Goal: Information Seeking & Learning: Check status

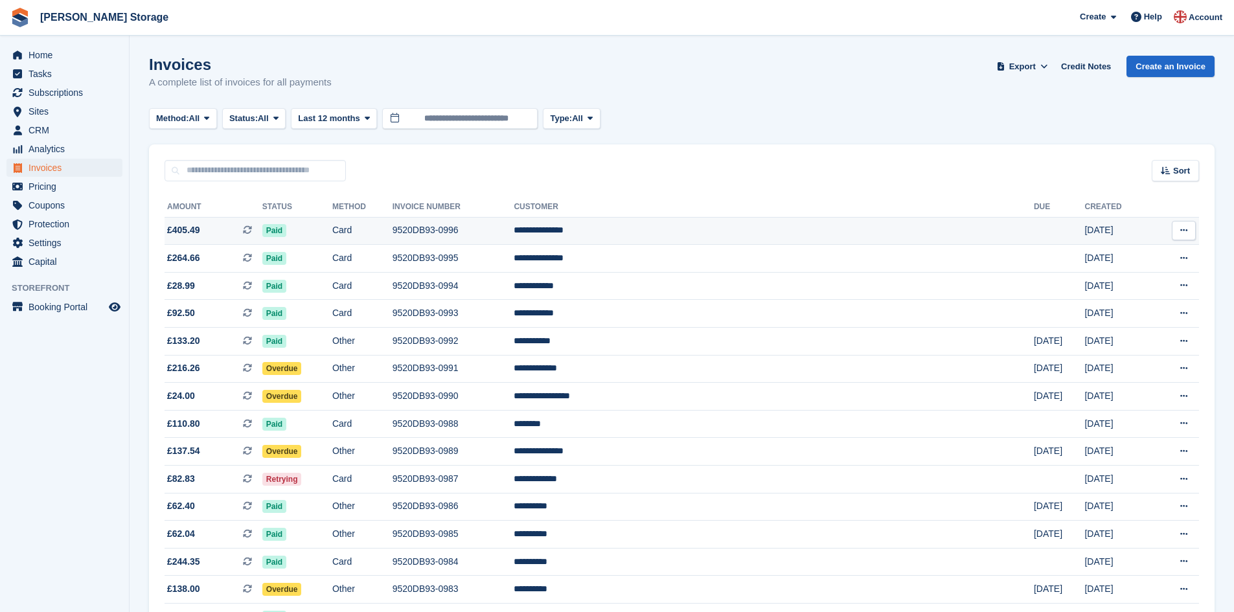
click at [514, 222] on td "9520DB93-0996" at bounding box center [454, 231] width 122 height 28
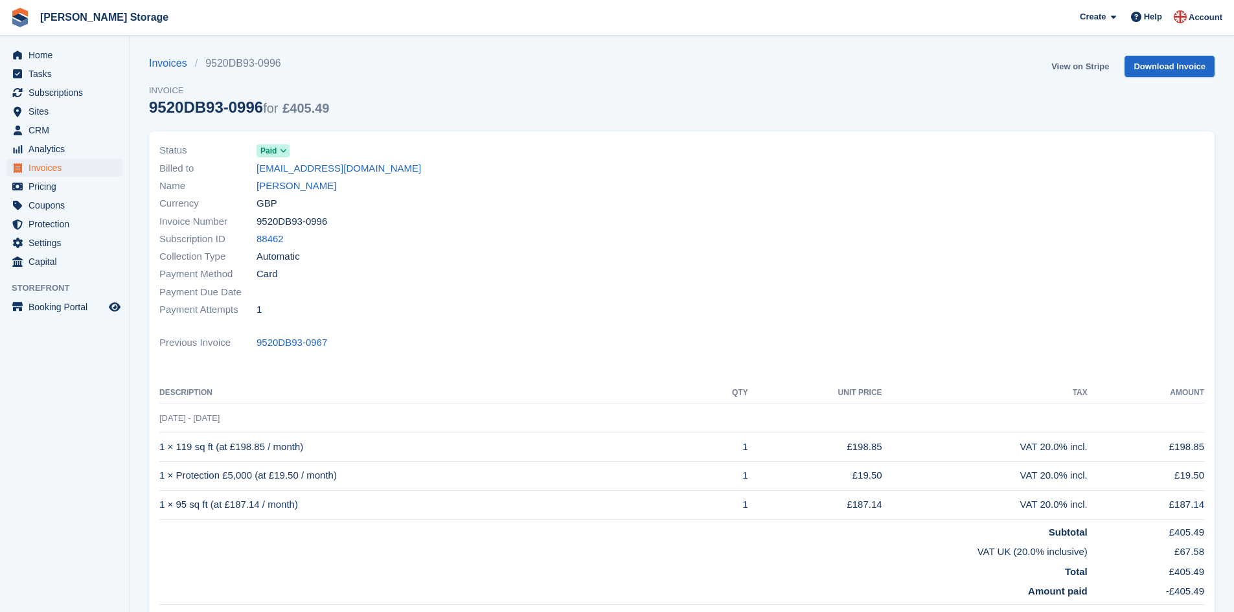
click at [1089, 63] on link "View on Stripe" at bounding box center [1080, 66] width 68 height 21
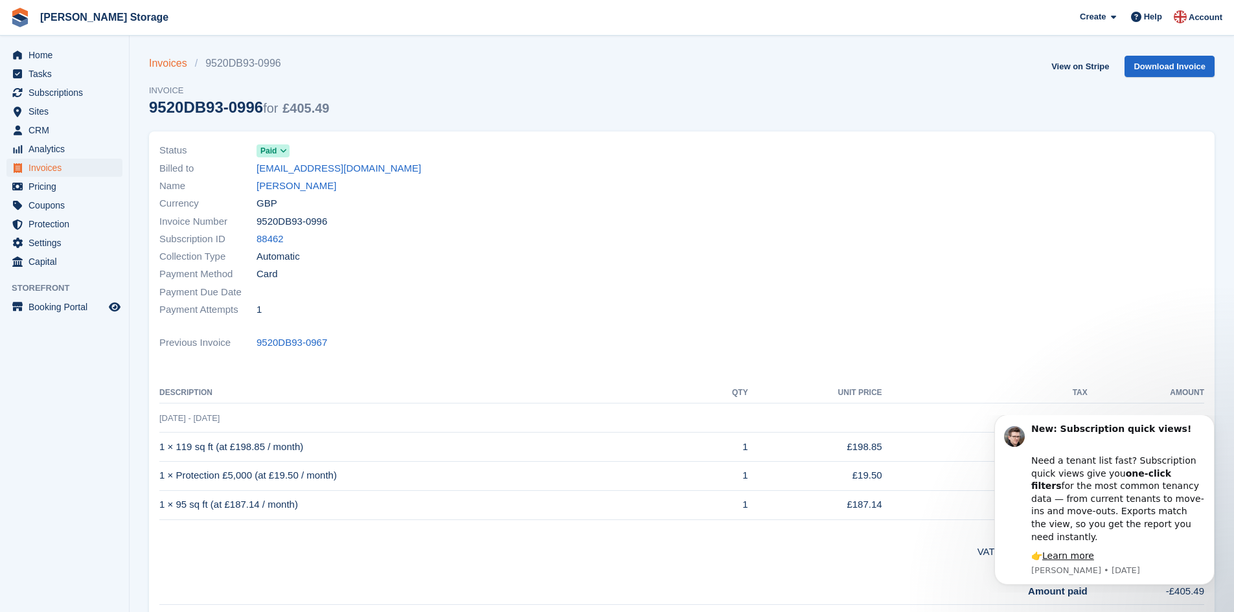
click at [172, 61] on link "Invoices" at bounding box center [172, 64] width 46 height 16
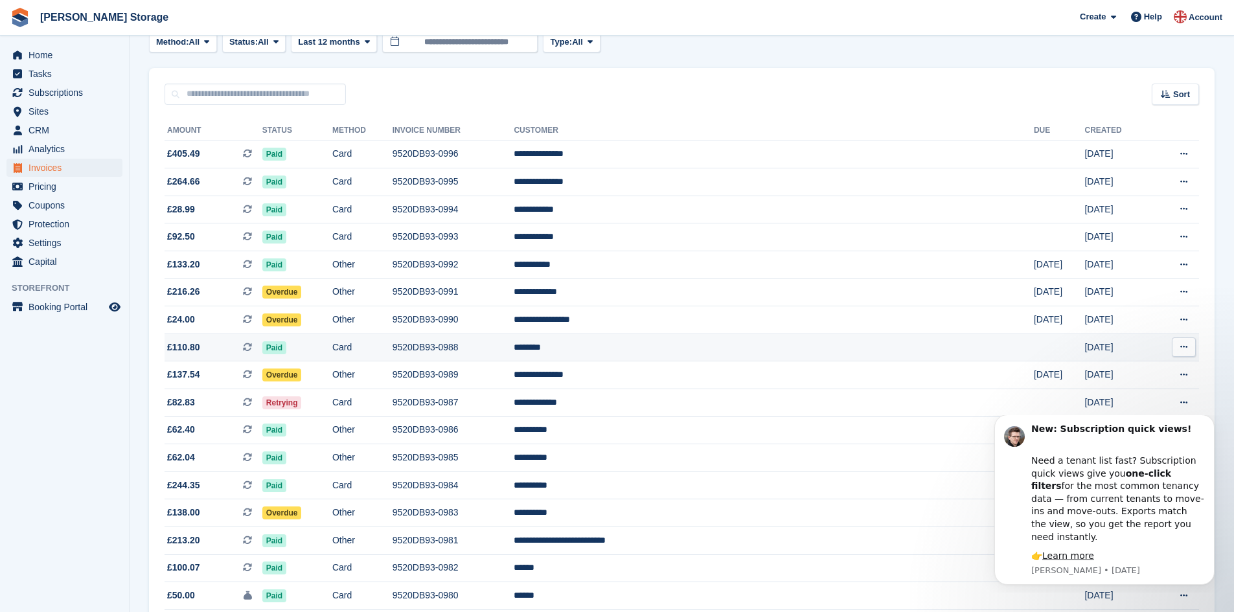
scroll to position [76, 0]
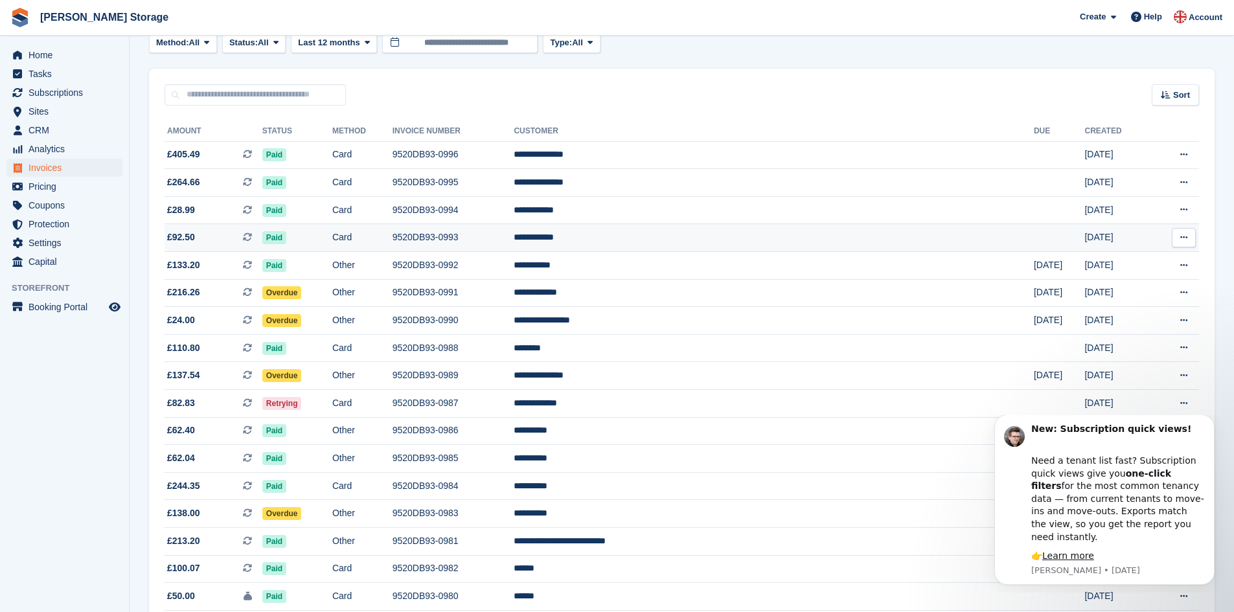
click at [514, 231] on td "9520DB93-0993" at bounding box center [454, 238] width 122 height 28
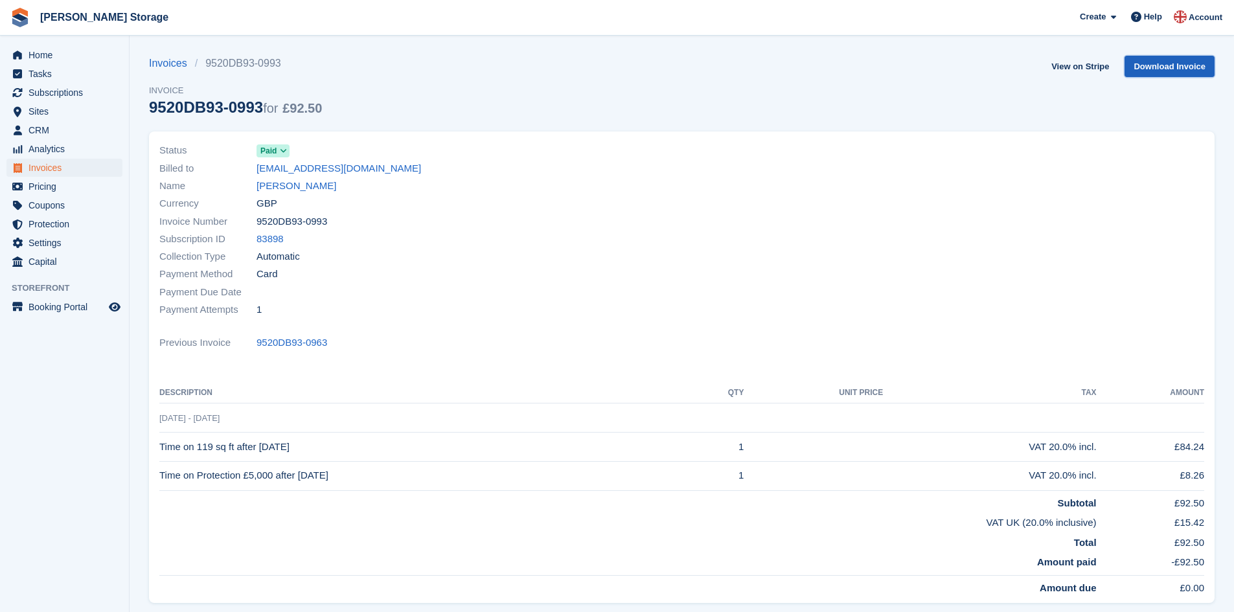
click at [1150, 65] on link "Download Invoice" at bounding box center [1169, 66] width 90 height 21
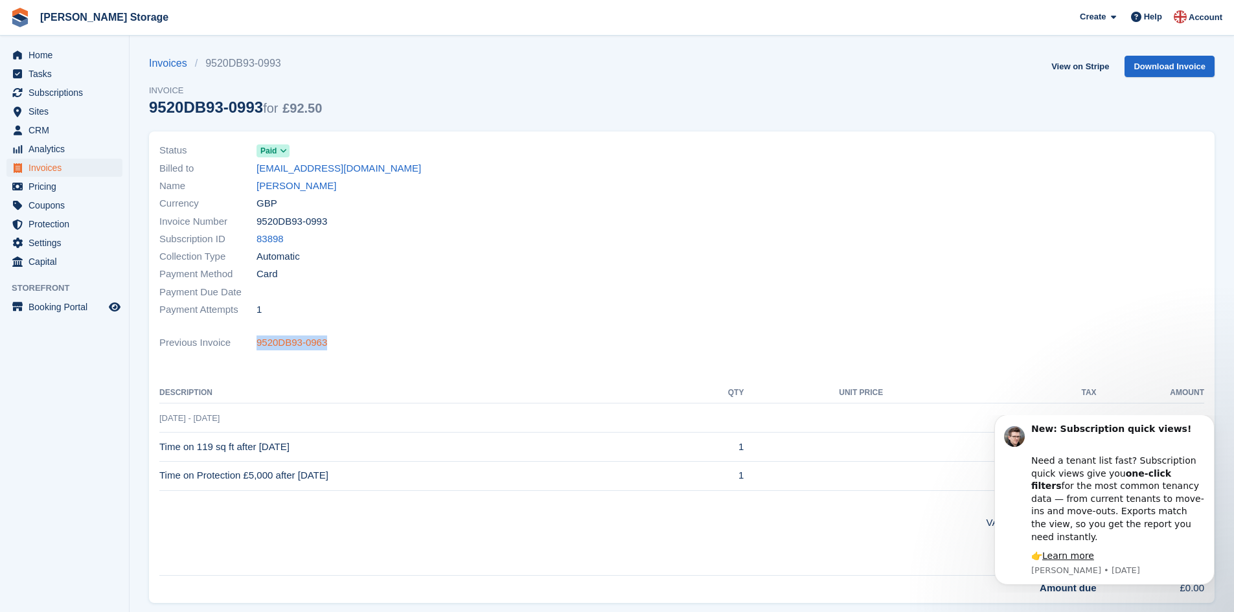
drag, startPoint x: 326, startPoint y: 342, endPoint x: 257, endPoint y: 347, distance: 69.5
click at [257, 347] on div "Previous Invoice 9520DB93-0963" at bounding box center [681, 342] width 1045 height 17
copy link "9520DB93-0963"
drag, startPoint x: 325, startPoint y: 222, endPoint x: 257, endPoint y: 220, distance: 68.0
click at [255, 222] on div "Invoice Number 9520DB93-0993" at bounding box center [416, 220] width 515 height 17
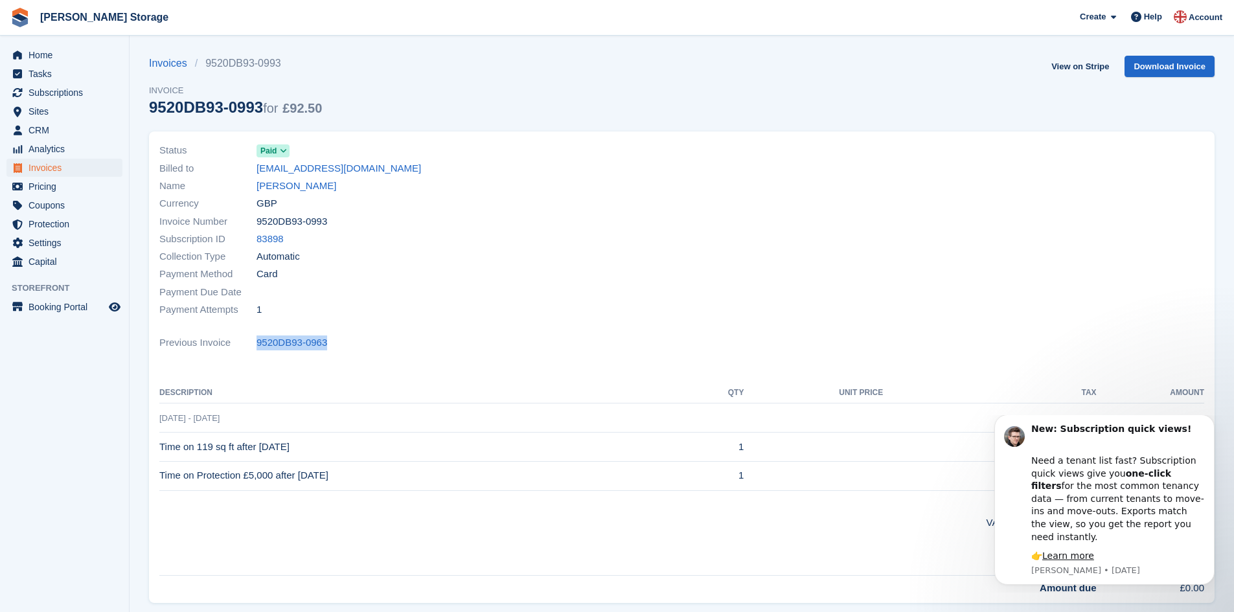
copy div "9520DB93-0993"
drag, startPoint x: 313, startPoint y: 448, endPoint x: 161, endPoint y: 444, distance: 152.3
click at [161, 444] on td "Time on 119 sq ft after 14 Sep 2025" at bounding box center [426, 447] width 534 height 29
copy td "Time on 119 sq ft after 14 Sep 2025"
click at [644, 332] on div "Status Paid Billed to mpsballard@gmail.com Name Mark Ballard Currency GBP Invoi…" at bounding box center [682, 367] width 1066 height 472
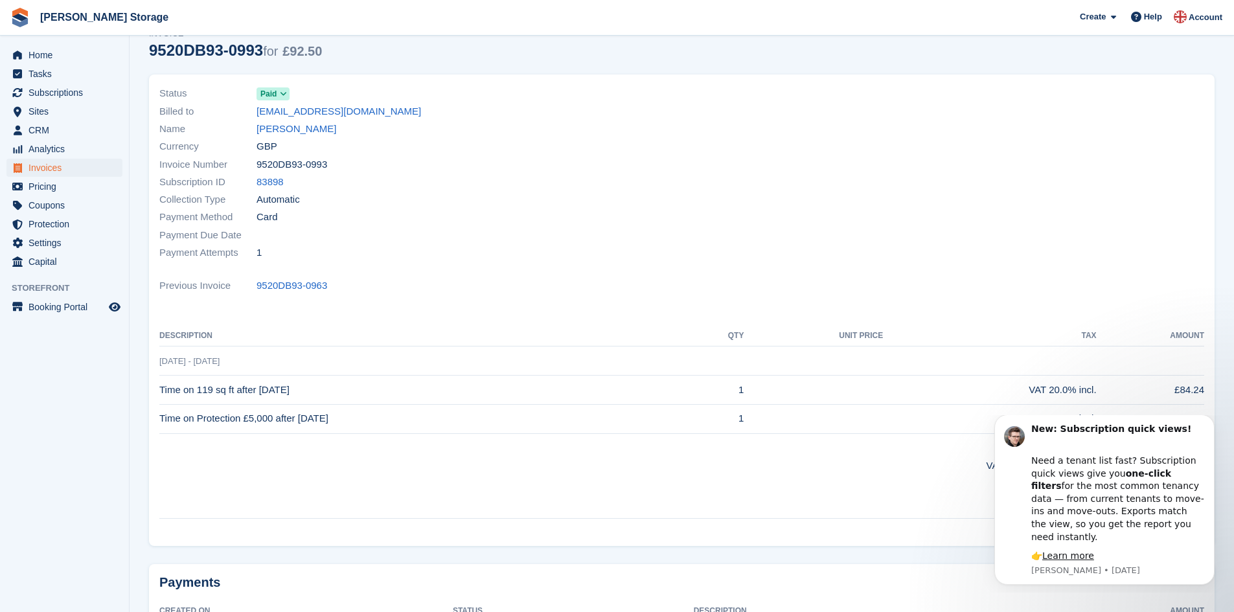
scroll to position [113, 0]
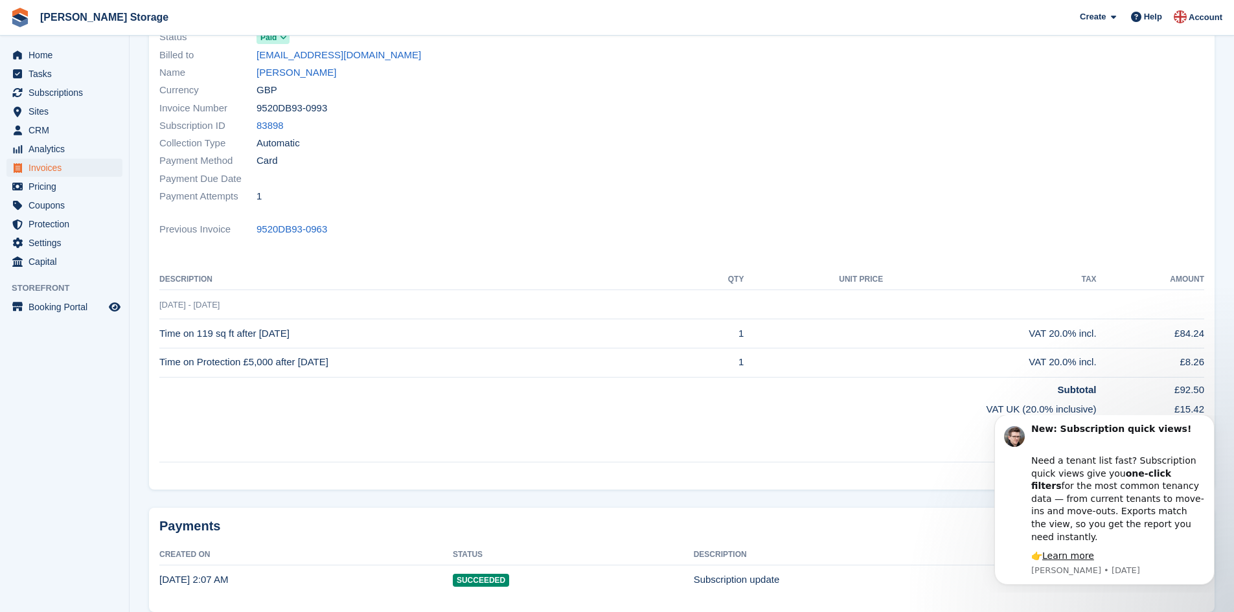
drag, startPoint x: 352, startPoint y: 364, endPoint x: 159, endPoint y: 365, distance: 193.7
click at [159, 365] on div "Status Paid Billed to mpsballard@gmail.com Name Mark Ballard Currency GBP Invoi…" at bounding box center [682, 254] width 1066 height 472
drag, startPoint x: 159, startPoint y: 364, endPoint x: 190, endPoint y: 361, distance: 31.3
click at [159, 363] on div "Status Paid Billed to mpsballard@gmail.com Name Mark Ballard Currency GBP Invoi…" at bounding box center [682, 254] width 1066 height 472
click at [359, 361] on td "Time on Protection £5,000 after 14 Sep 2025" at bounding box center [426, 362] width 534 height 29
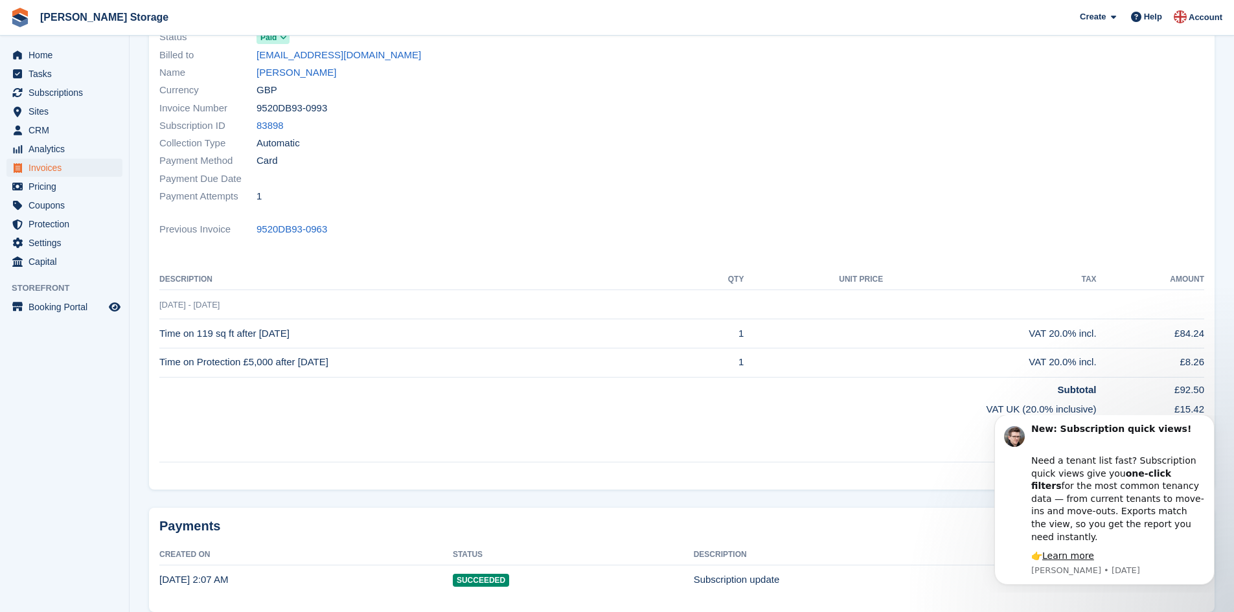
click at [345, 389] on td "Subtotal" at bounding box center [627, 387] width 937 height 20
drag, startPoint x: 352, startPoint y: 365, endPoint x: 160, endPoint y: 358, distance: 192.5
click at [160, 358] on td "Time on Protection £5,000 after 14 Sep 2025" at bounding box center [426, 362] width 534 height 29
copy td "Time on Protection £5,000 after 14 Sep 2025"
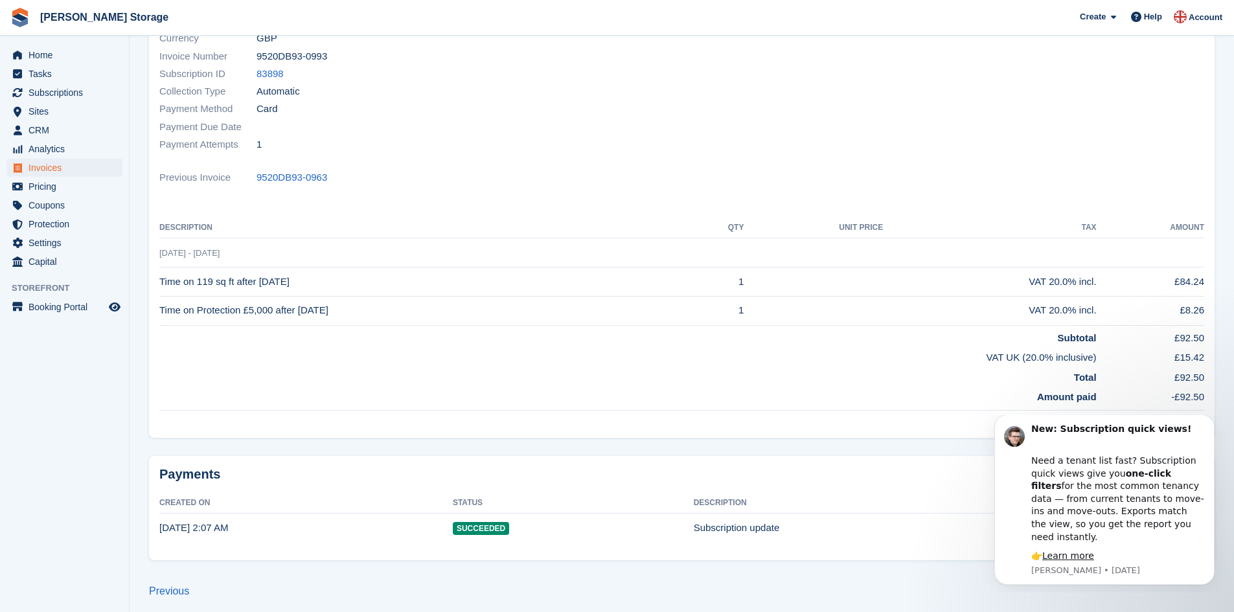
scroll to position [172, 0]
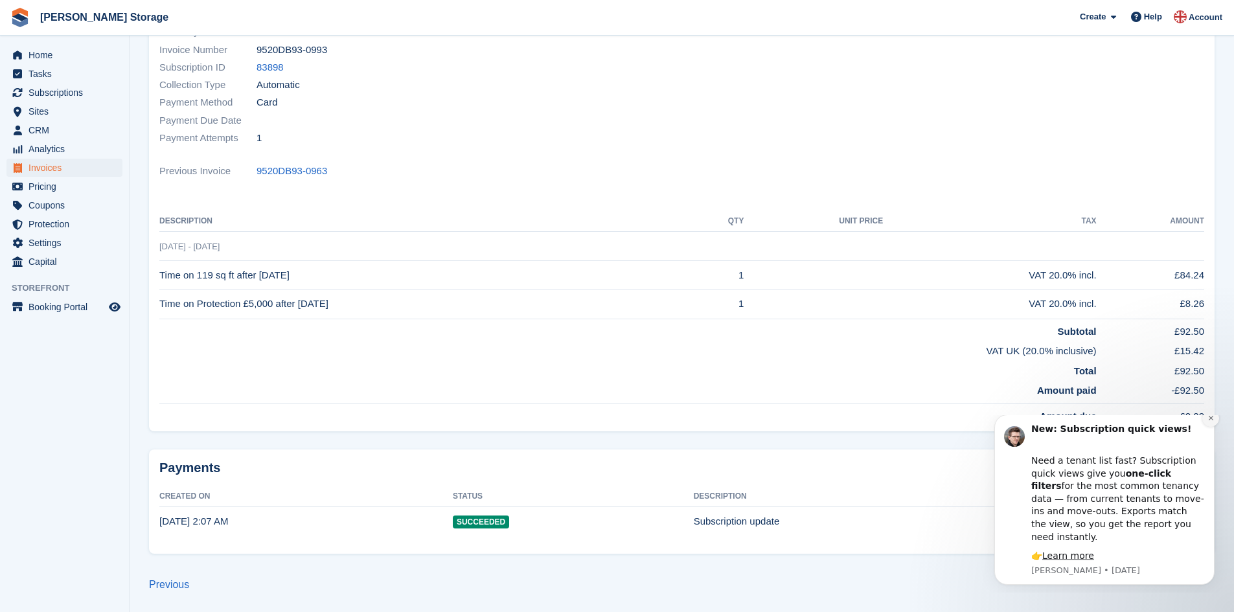
click at [1209, 420] on icon "Dismiss notification" at bounding box center [1210, 418] width 5 height 5
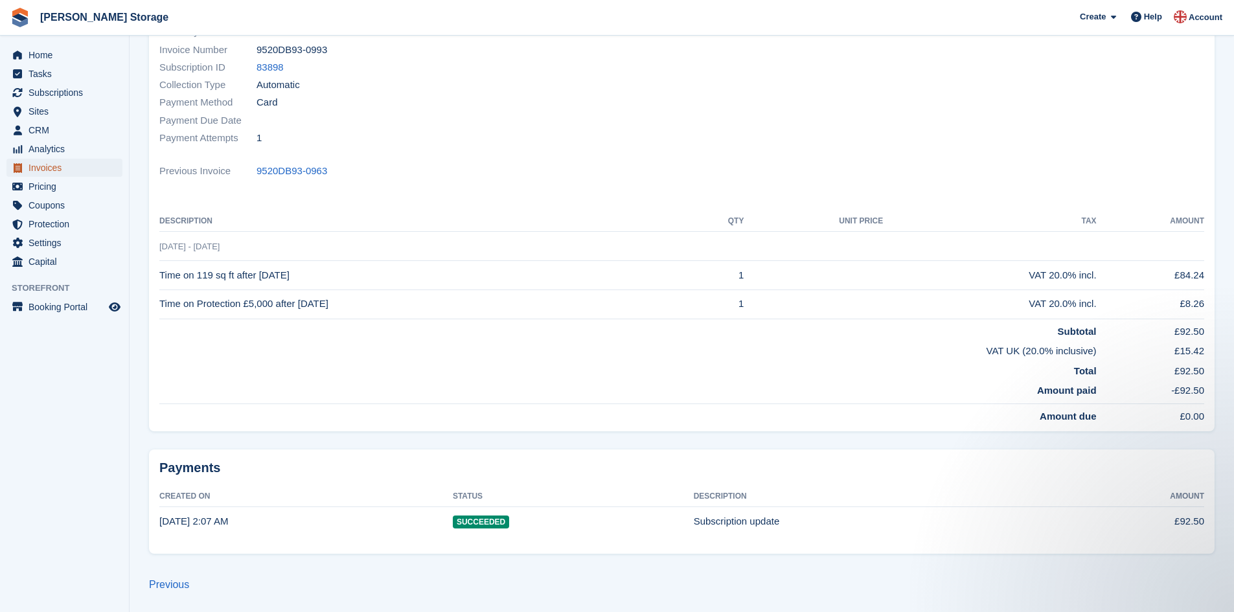
click at [62, 168] on span "Invoices" at bounding box center [68, 168] width 78 height 18
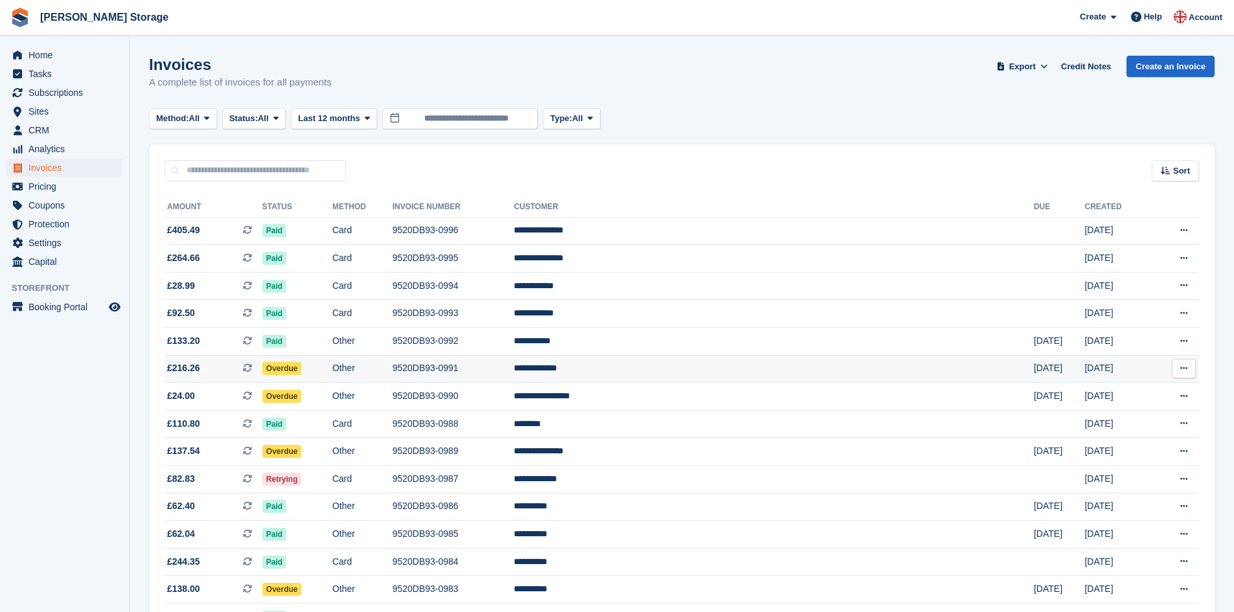
click at [514, 371] on td "9520DB93-0991" at bounding box center [454, 369] width 122 height 28
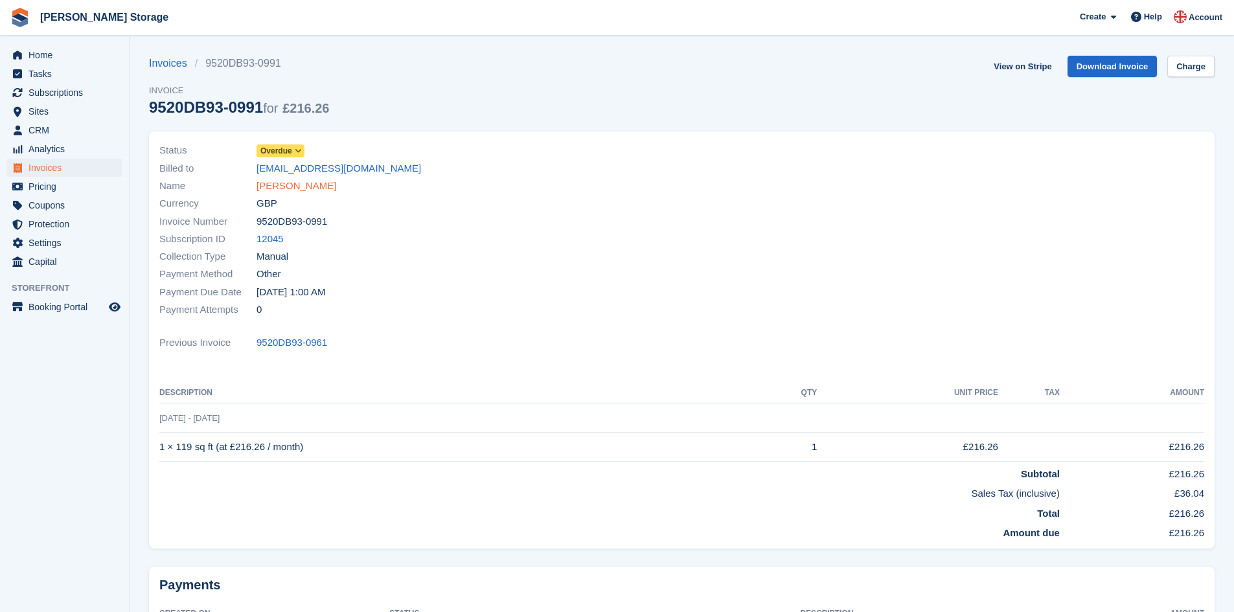
click at [278, 186] on link "[PERSON_NAME]" at bounding box center [297, 186] width 80 height 15
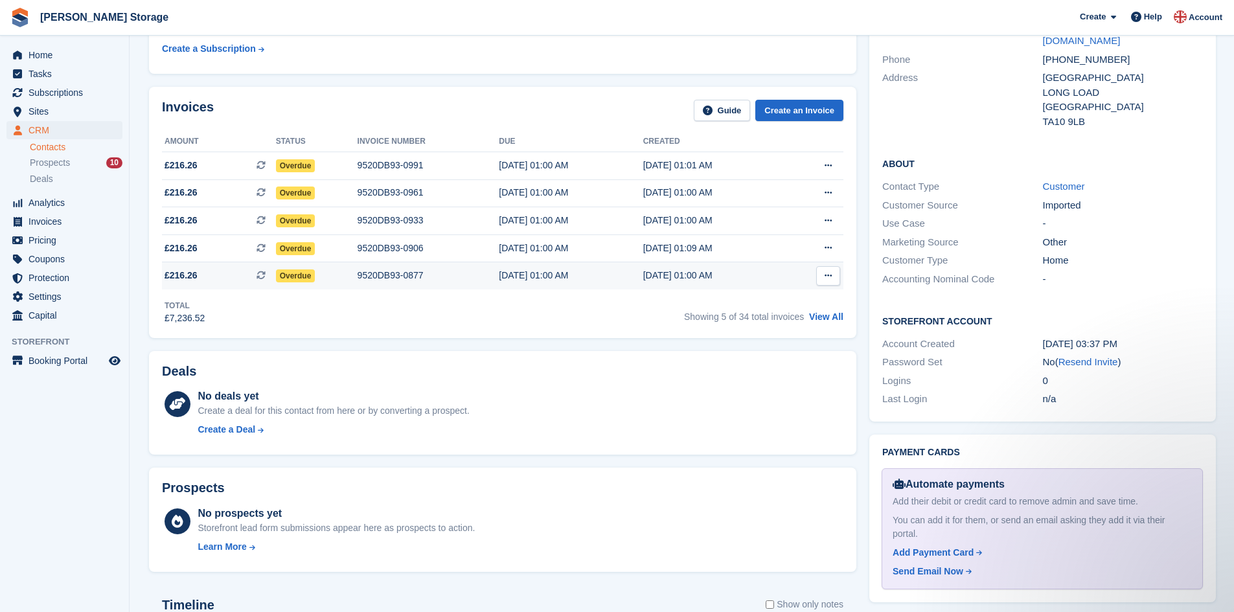
scroll to position [319, 0]
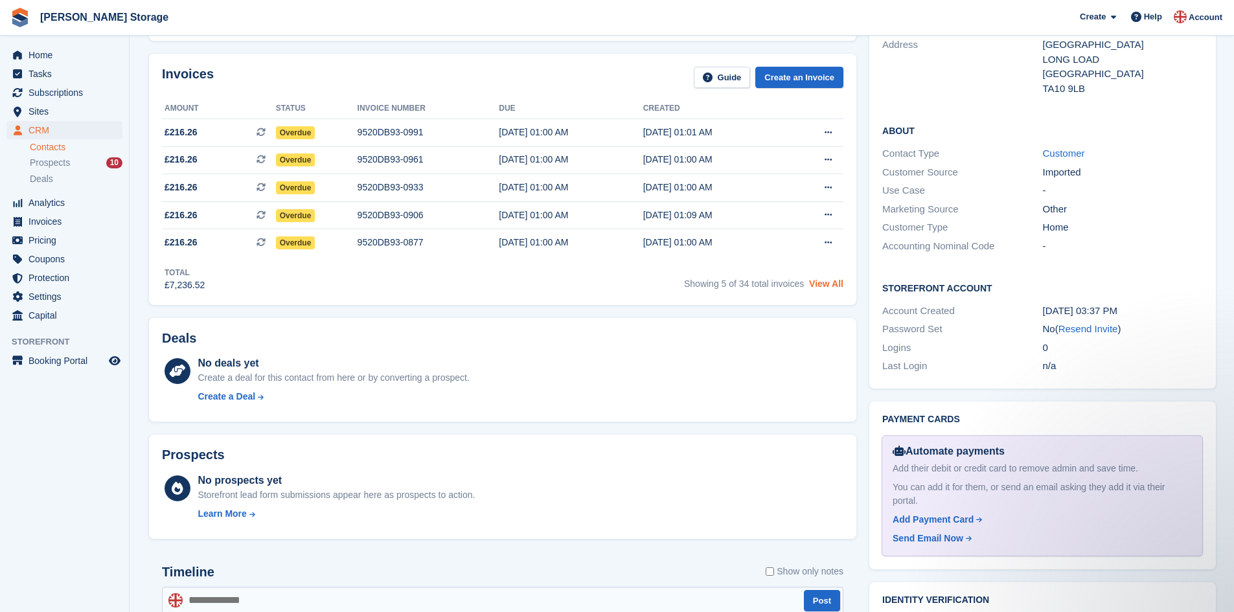
click at [838, 282] on link "View All" at bounding box center [826, 284] width 34 height 10
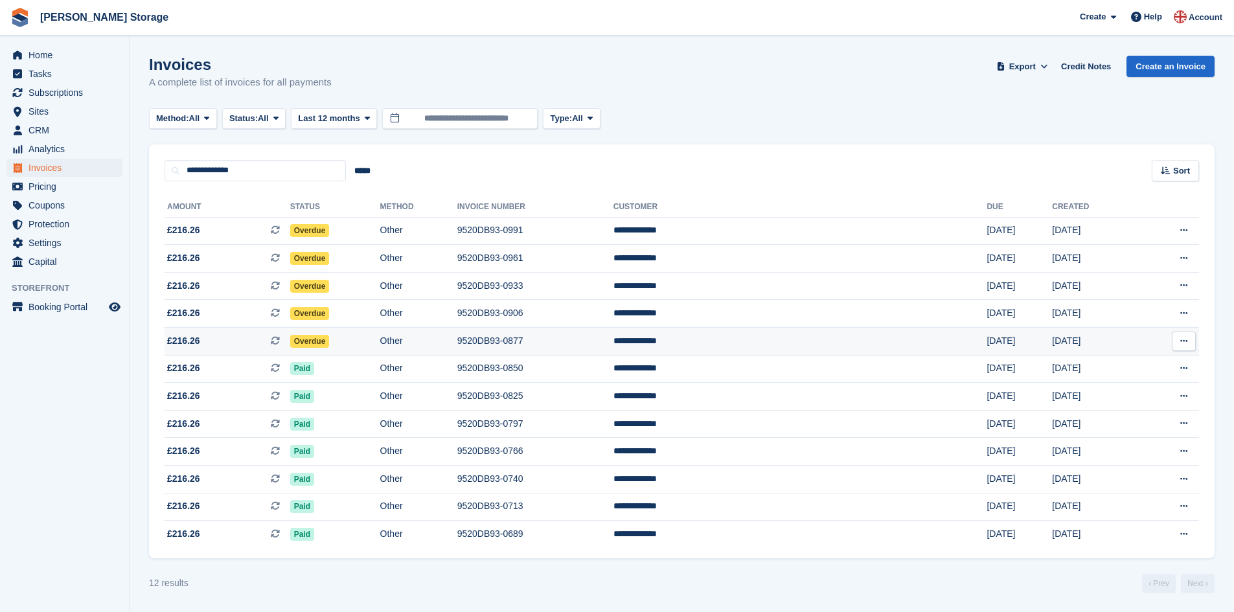
click at [457, 339] on td "Other" at bounding box center [418, 342] width 77 height 28
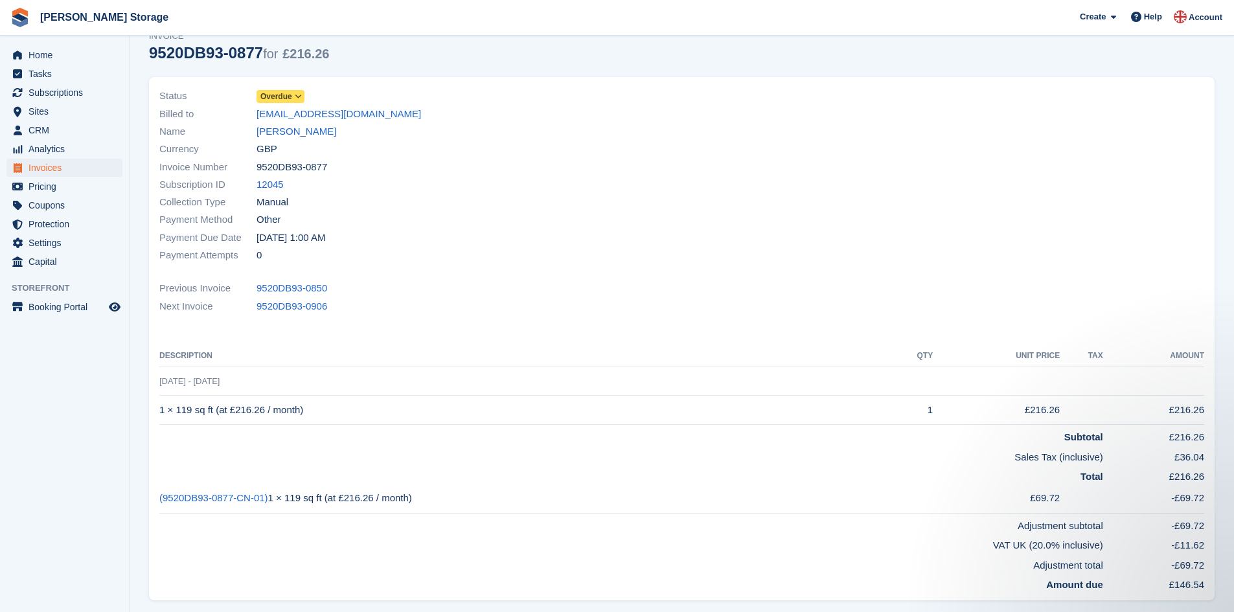
scroll to position [52, 0]
click at [299, 100] on icon at bounding box center [298, 99] width 7 height 8
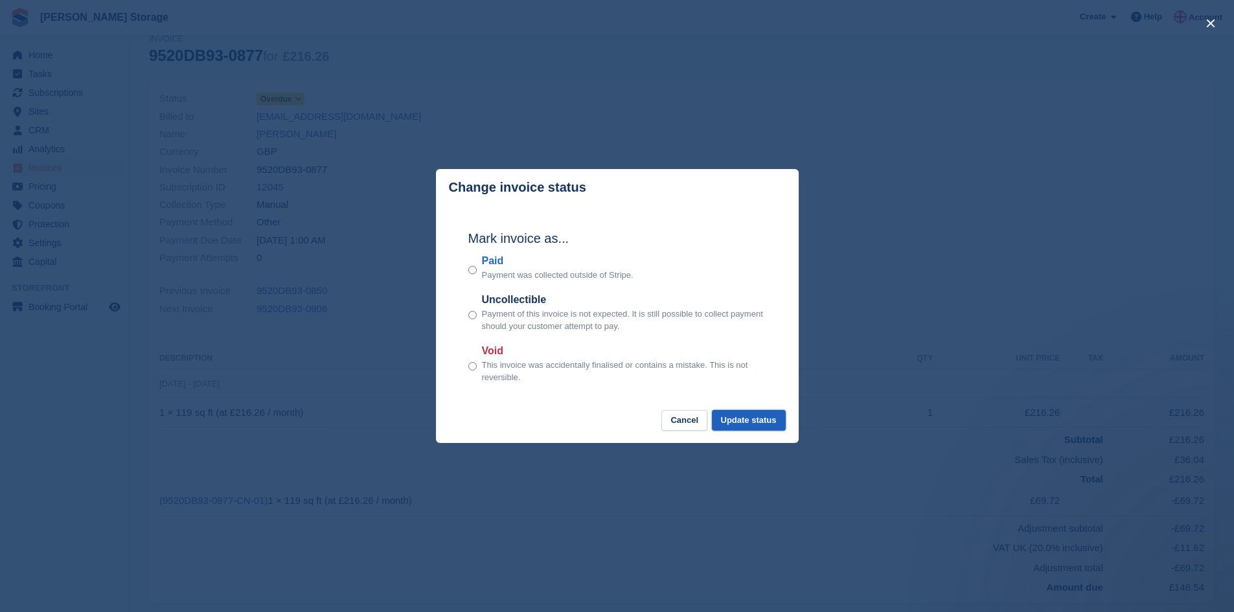
click at [769, 422] on button "Update status" at bounding box center [749, 420] width 74 height 21
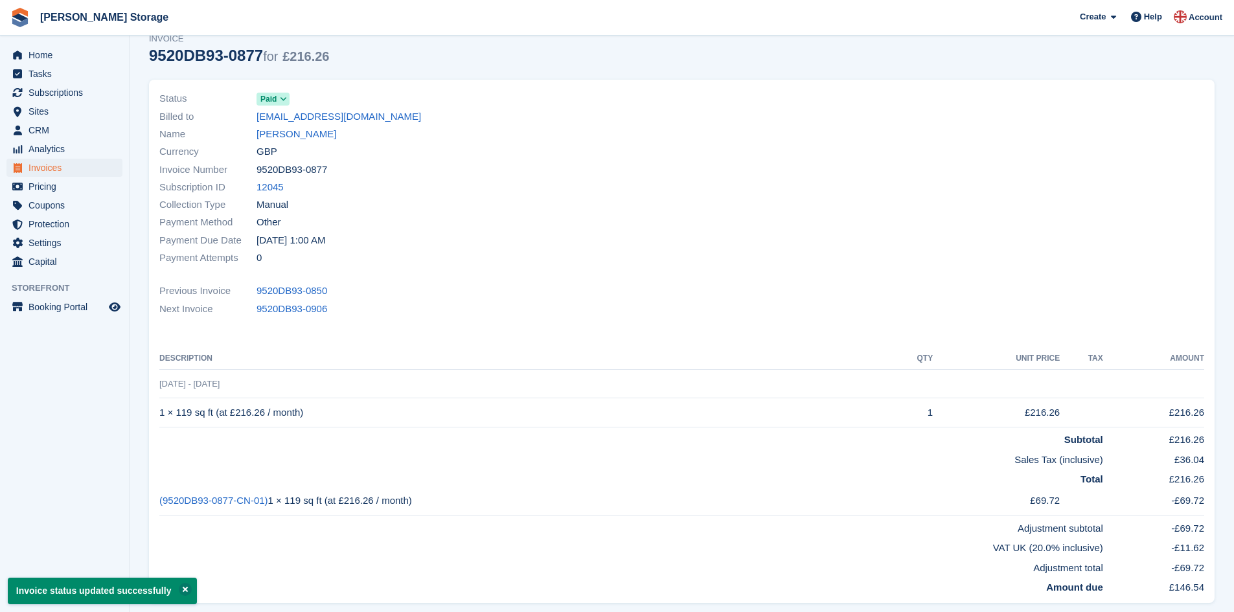
scroll to position [0, 0]
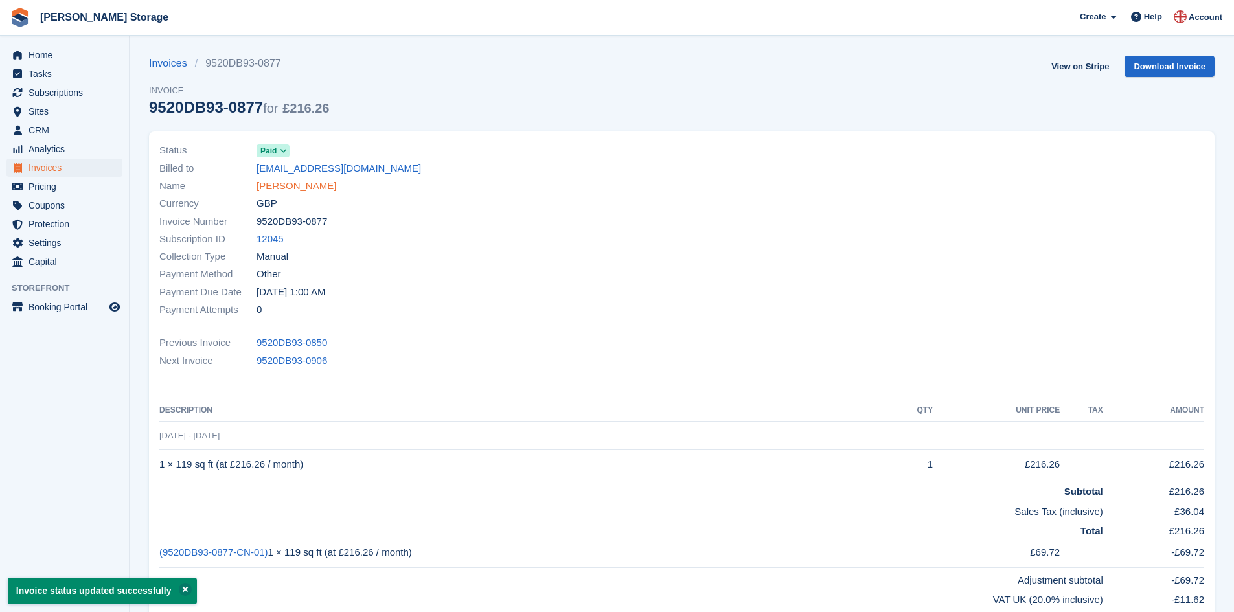
click at [284, 187] on link "[PERSON_NAME]" at bounding box center [297, 186] width 80 height 15
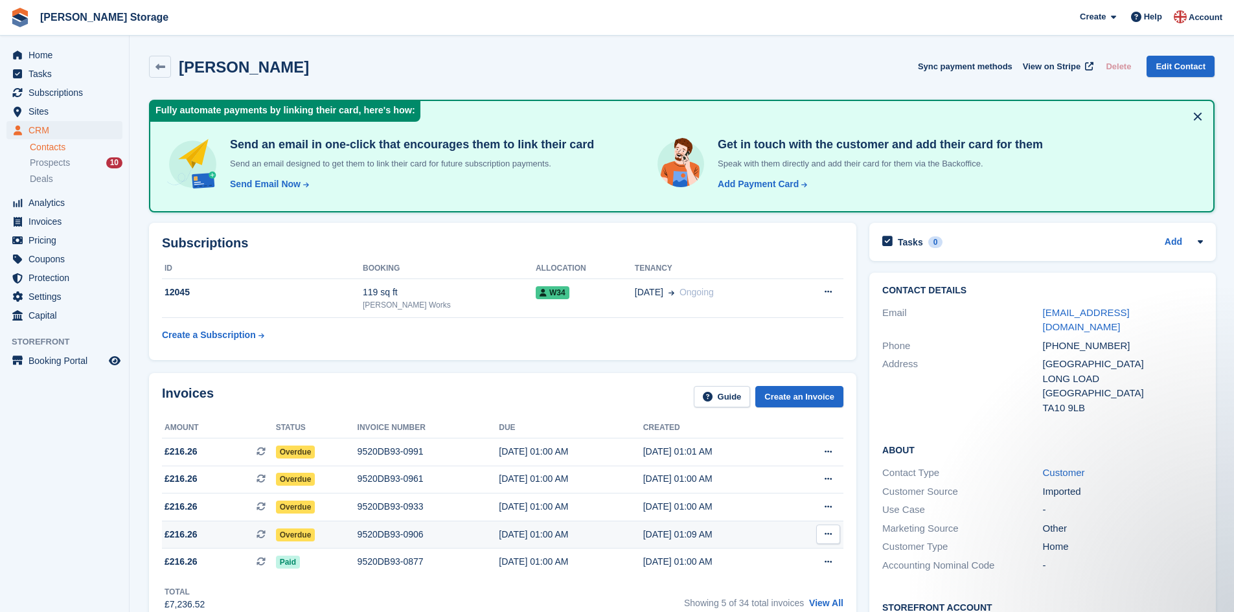
click at [540, 532] on div "[DATE] 01:00 AM" at bounding box center [571, 535] width 144 height 14
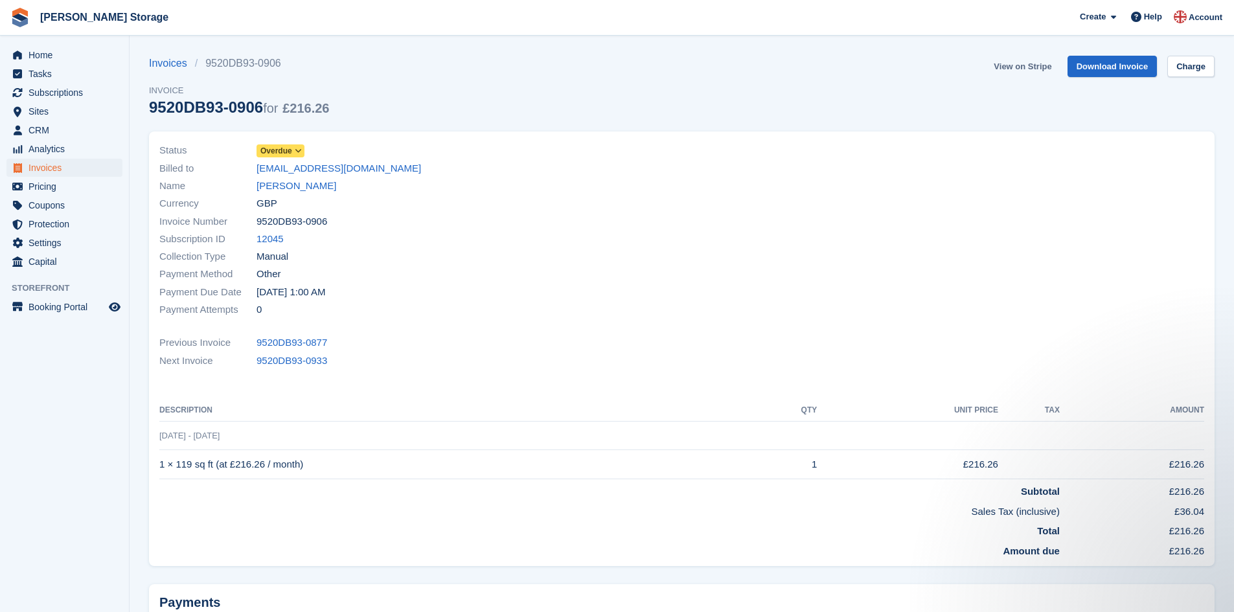
click at [1023, 67] on link "View on Stripe" at bounding box center [1022, 66] width 68 height 21
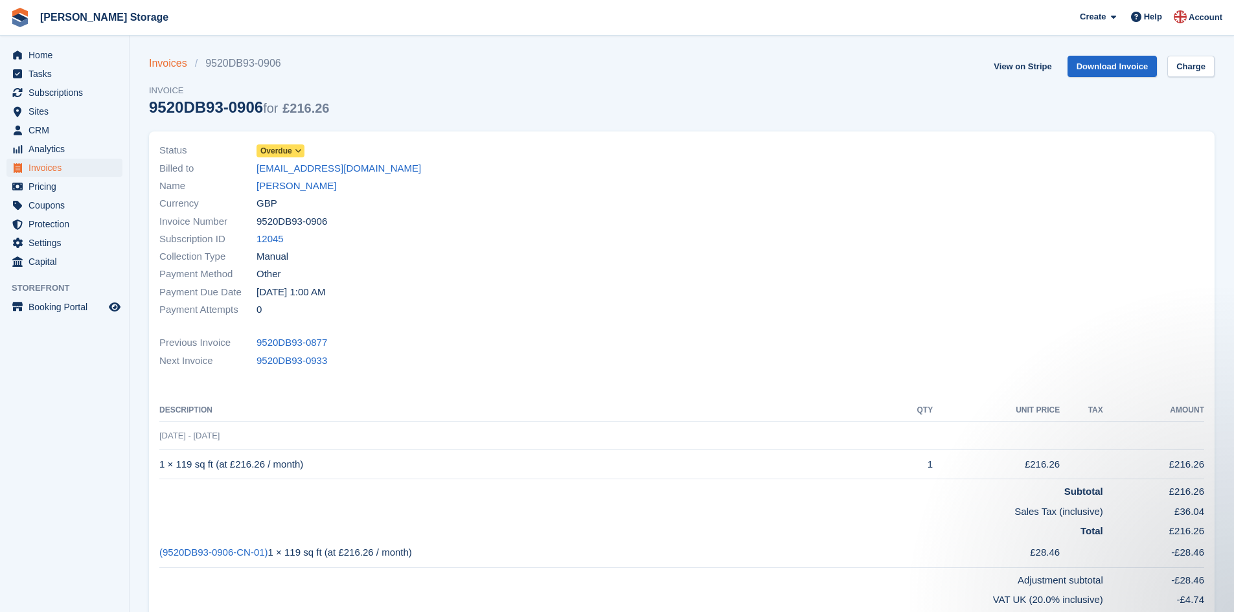
click at [165, 64] on link "Invoices" at bounding box center [172, 64] width 46 height 16
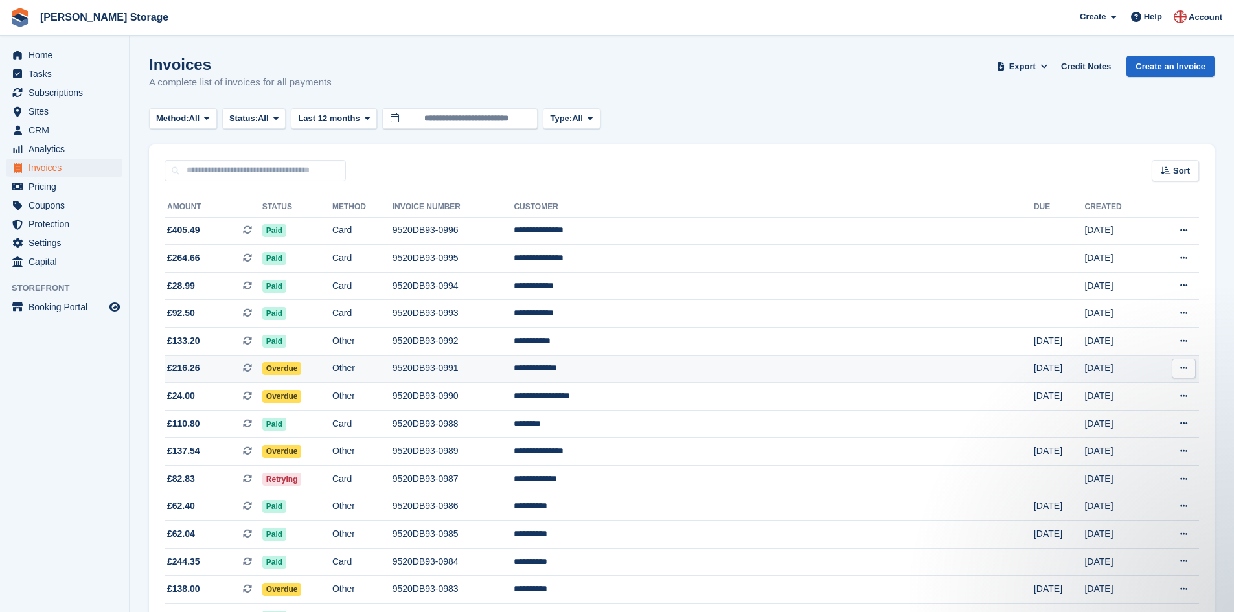
click at [501, 367] on td "9520DB93-0991" at bounding box center [454, 369] width 122 height 28
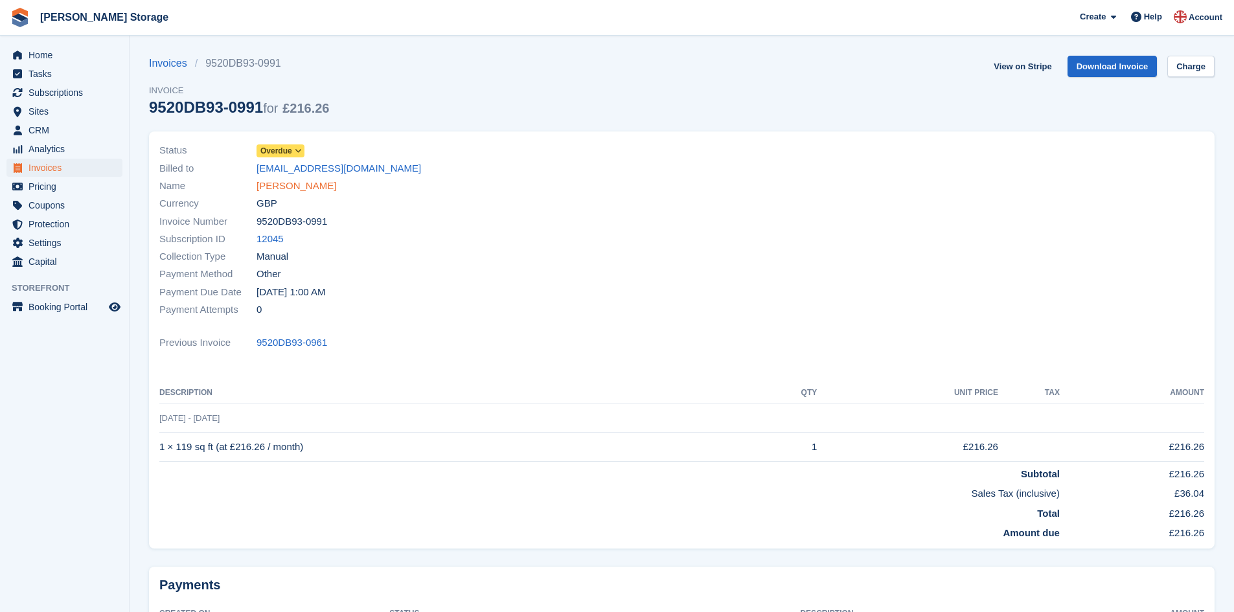
click at [272, 183] on link "[PERSON_NAME]" at bounding box center [297, 186] width 80 height 15
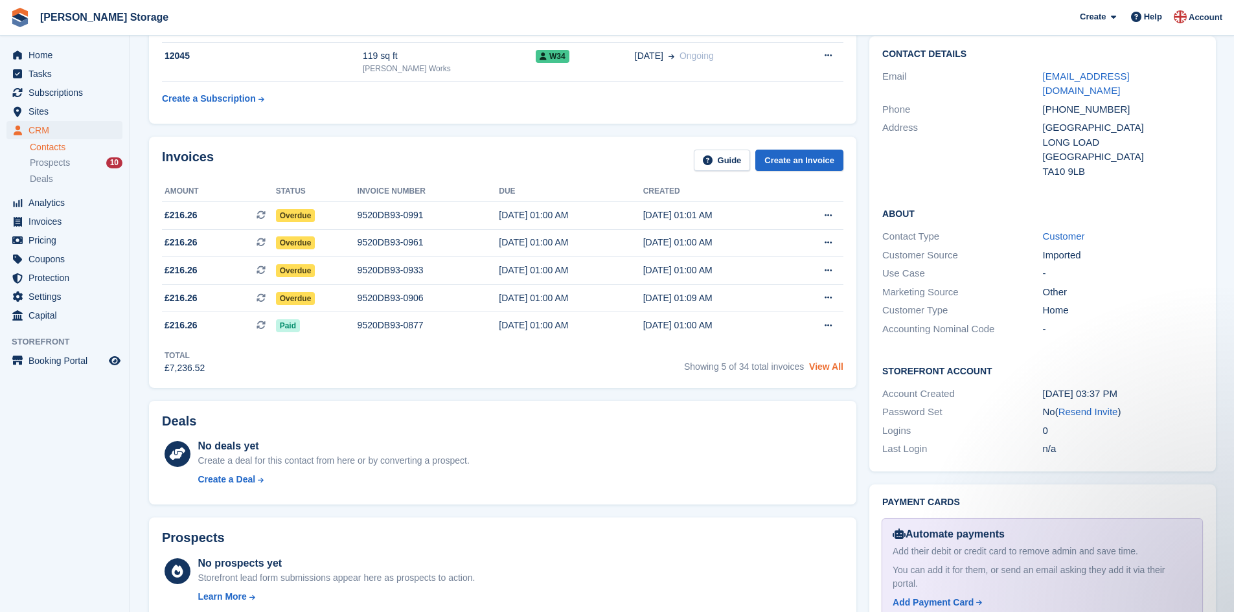
click at [834, 362] on link "View All" at bounding box center [826, 366] width 34 height 10
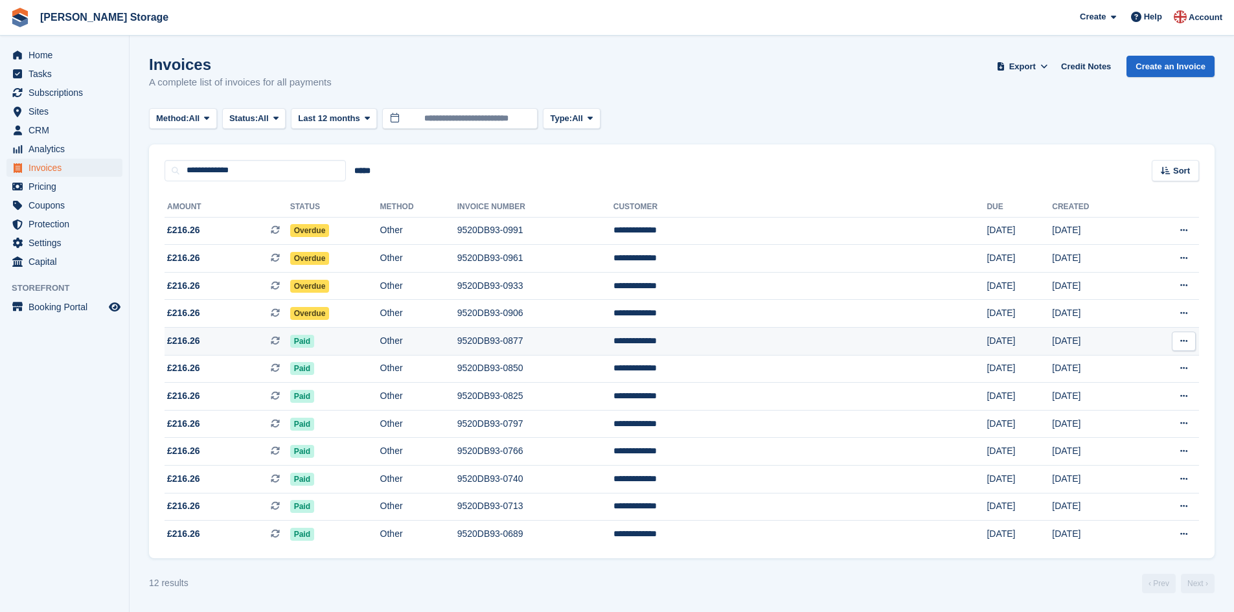
click at [546, 341] on td "9520DB93-0877" at bounding box center [535, 342] width 156 height 28
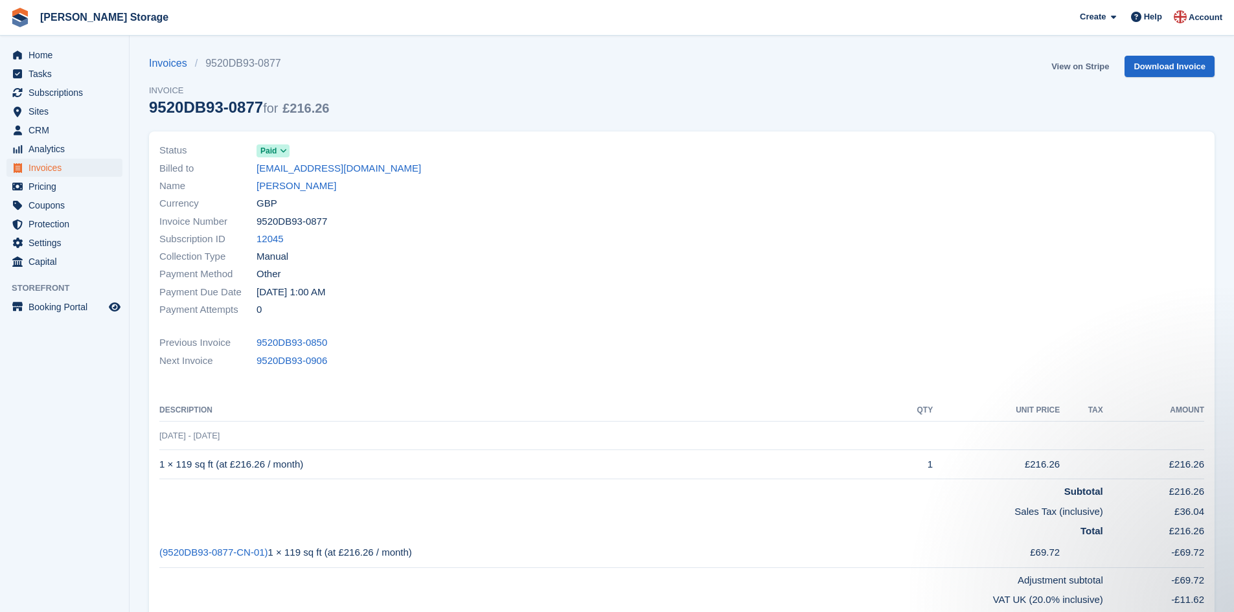
click at [1082, 68] on link "View on Stripe" at bounding box center [1080, 66] width 68 height 21
drag, startPoint x: 325, startPoint y: 221, endPoint x: 258, endPoint y: 223, distance: 66.8
click at [258, 223] on span "9520DB93-0877" at bounding box center [292, 221] width 71 height 15
copy span "9520DB93-0877"
click at [170, 67] on link "Invoices" at bounding box center [172, 64] width 46 height 16
